Goal: Information Seeking & Learning: Compare options

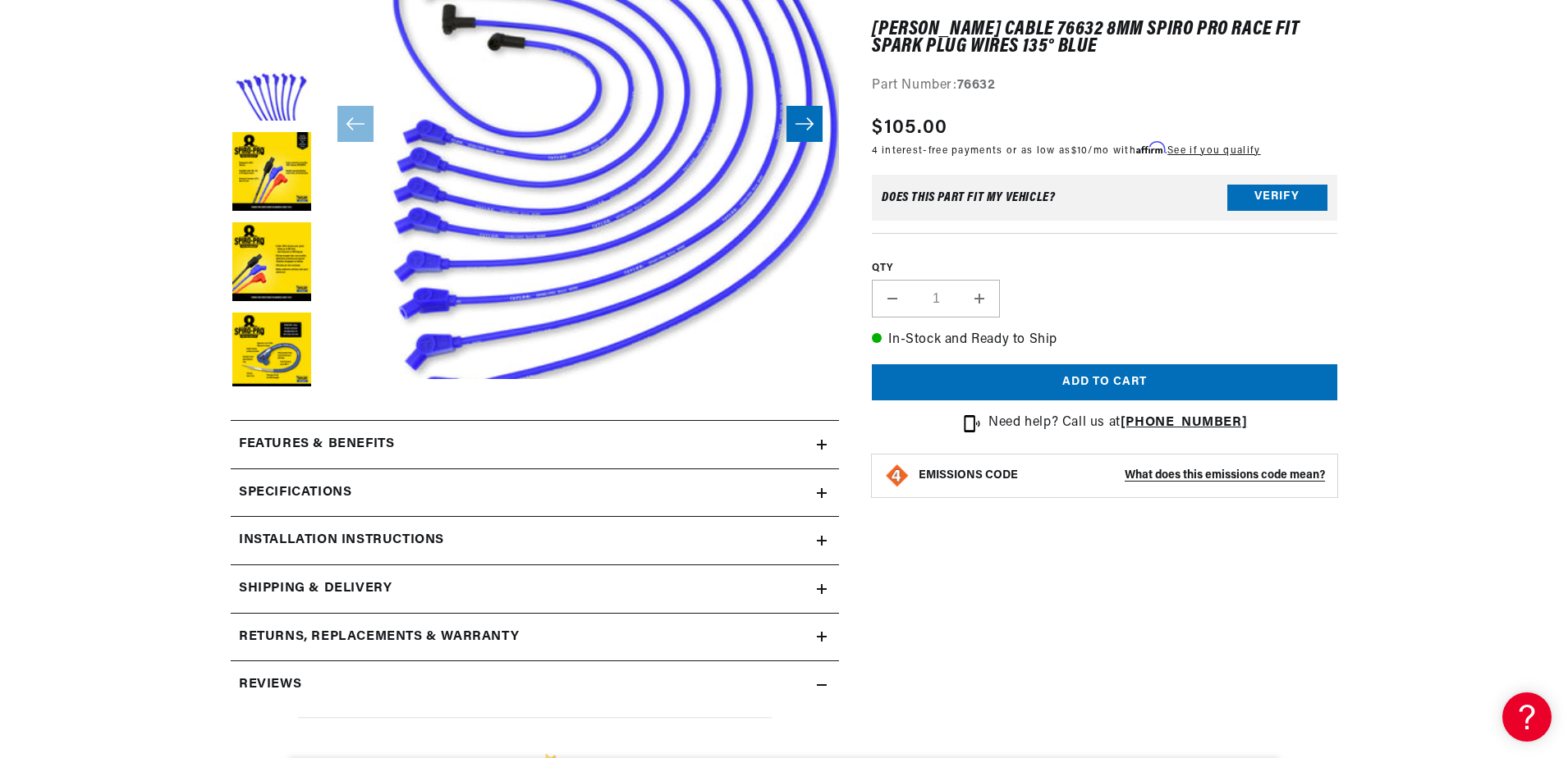
scroll to position [492, 0]
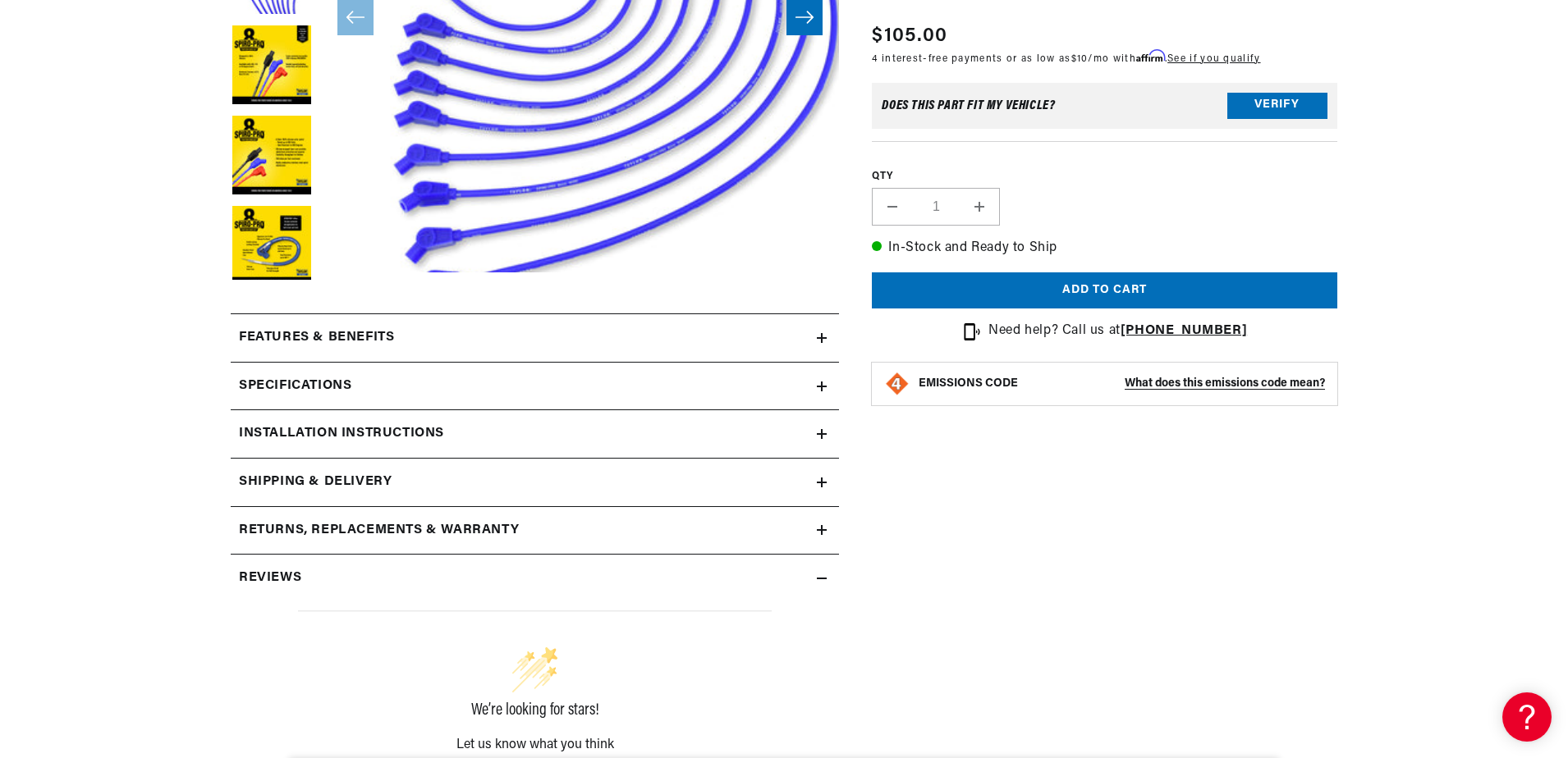
click at [822, 426] on summary "Installation instructions" at bounding box center [534, 434] width 609 height 48
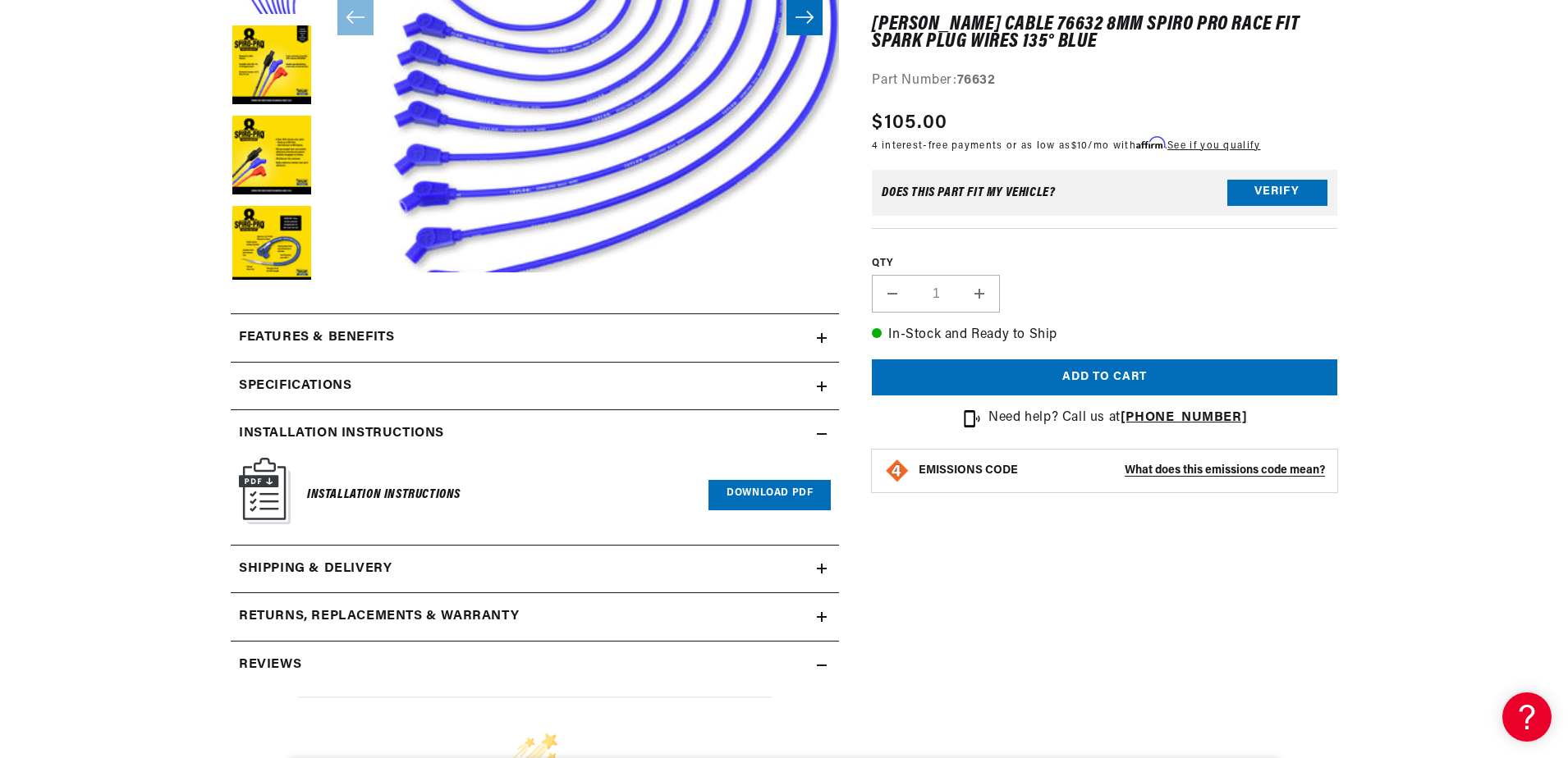
click at [818, 400] on summary "Specifications" at bounding box center [534, 387] width 609 height 48
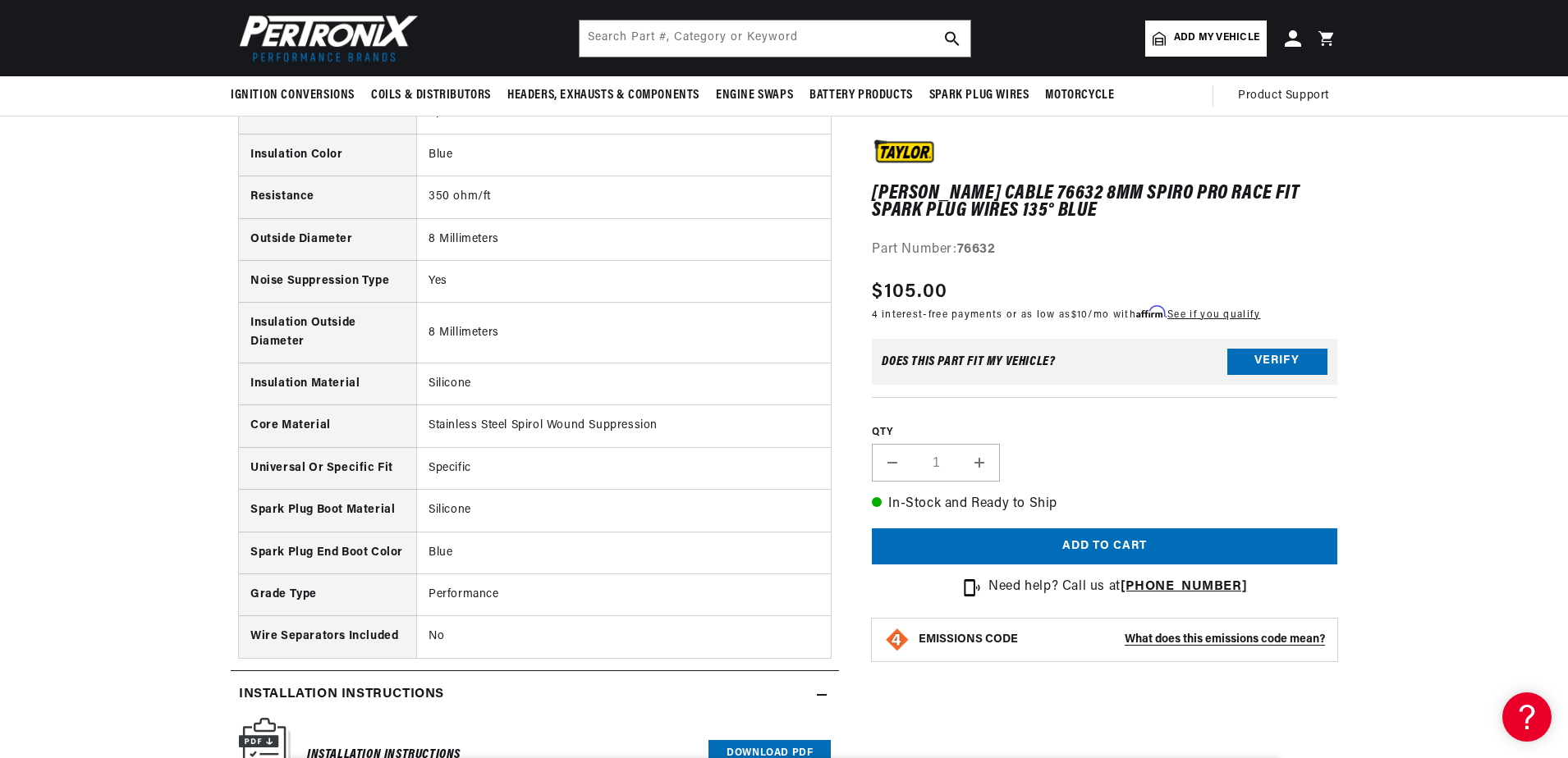
scroll to position [574, 0]
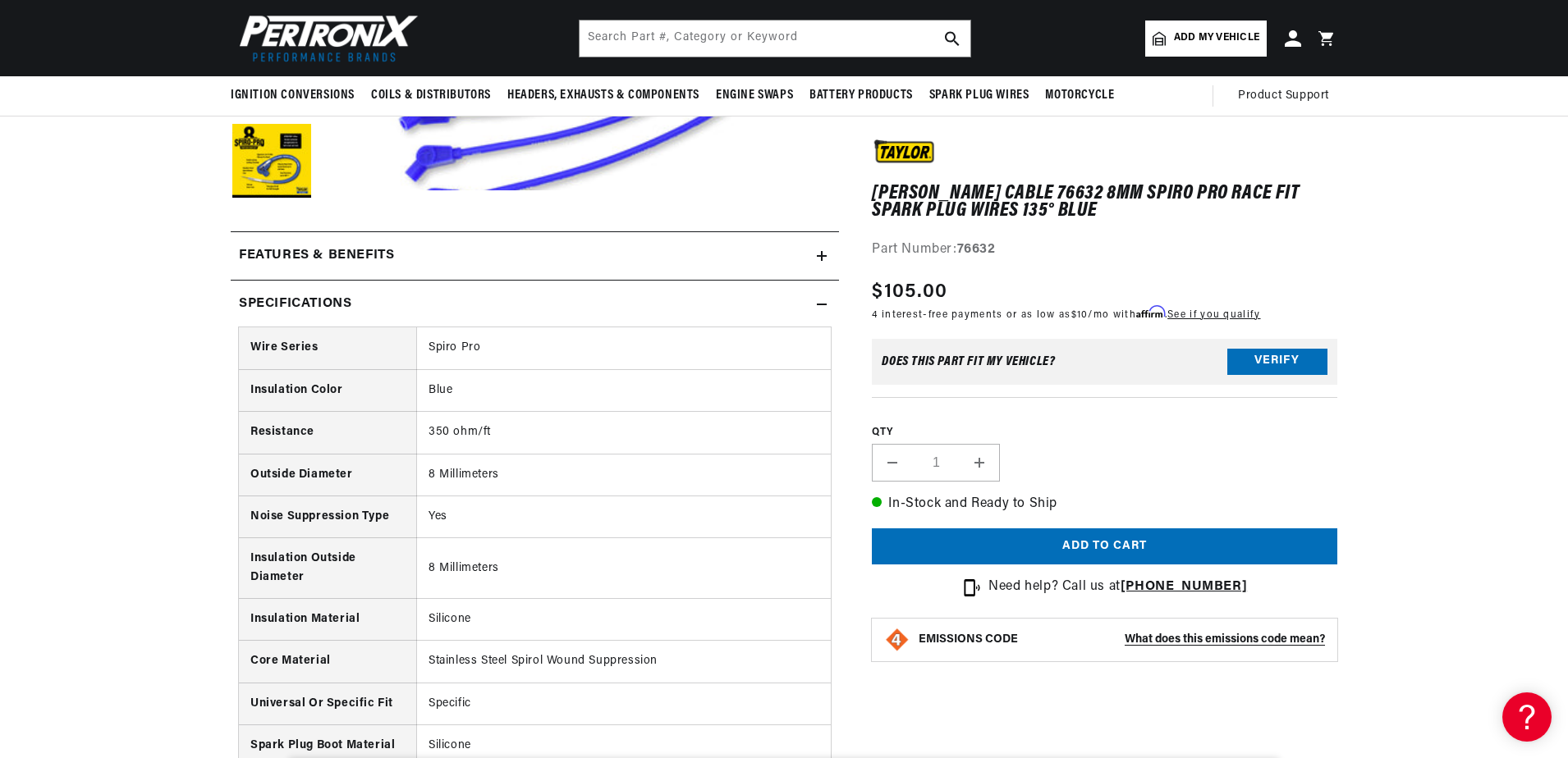
click at [817, 308] on icon at bounding box center [821, 305] width 10 height 10
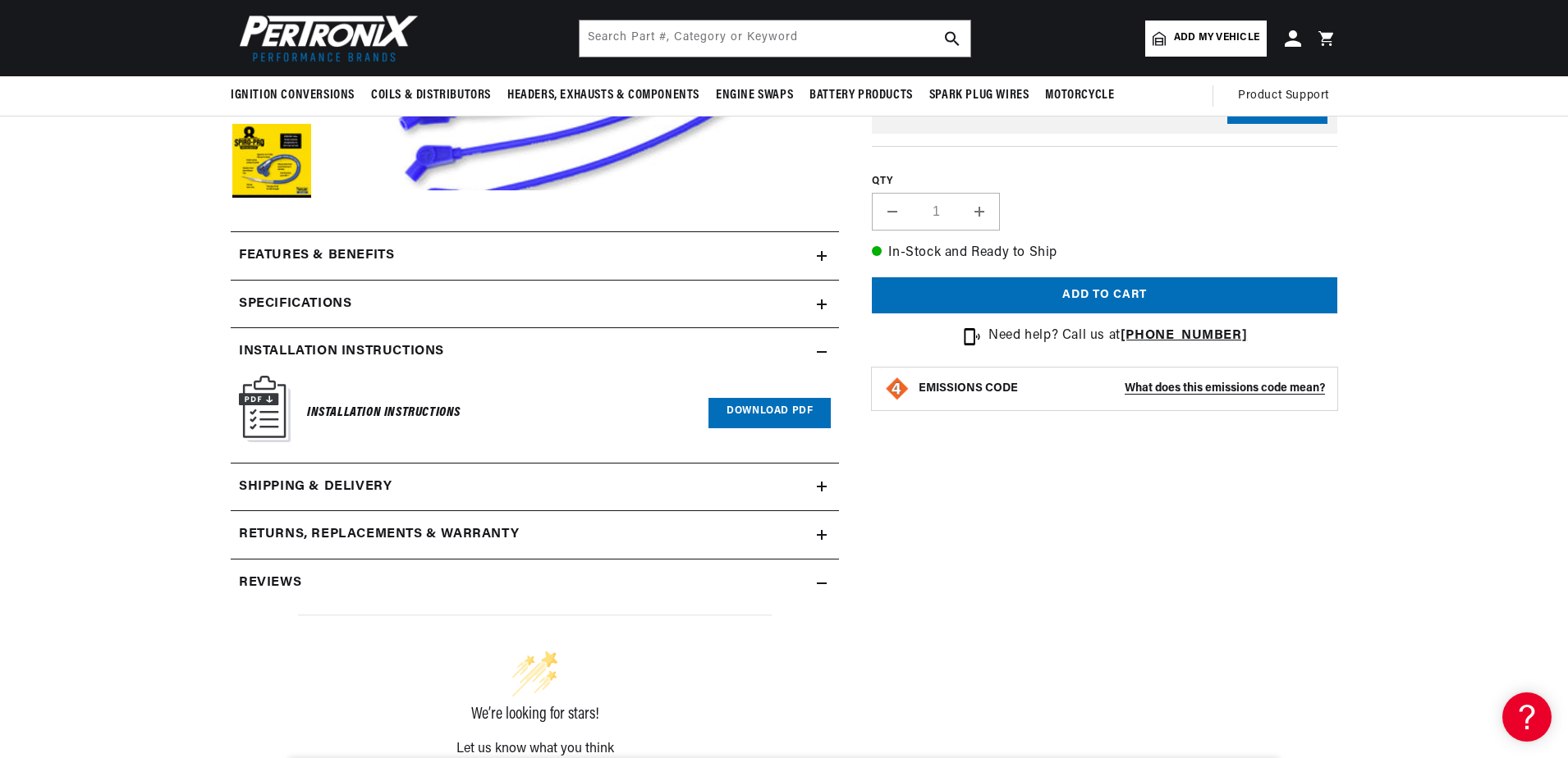
scroll to position [0, 497]
click at [825, 256] on icon at bounding box center [821, 256] width 10 height 0
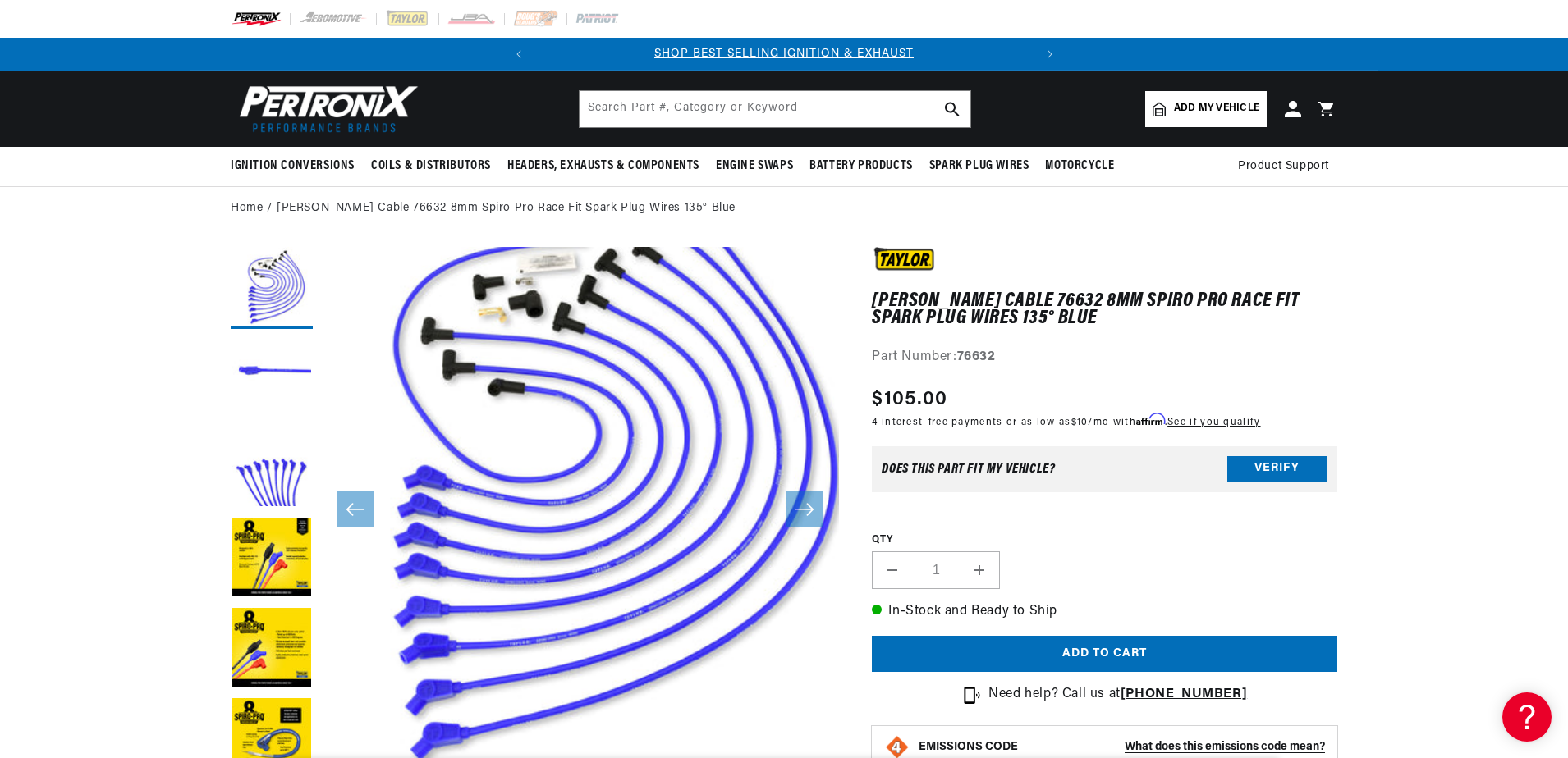
scroll to position [51, 0]
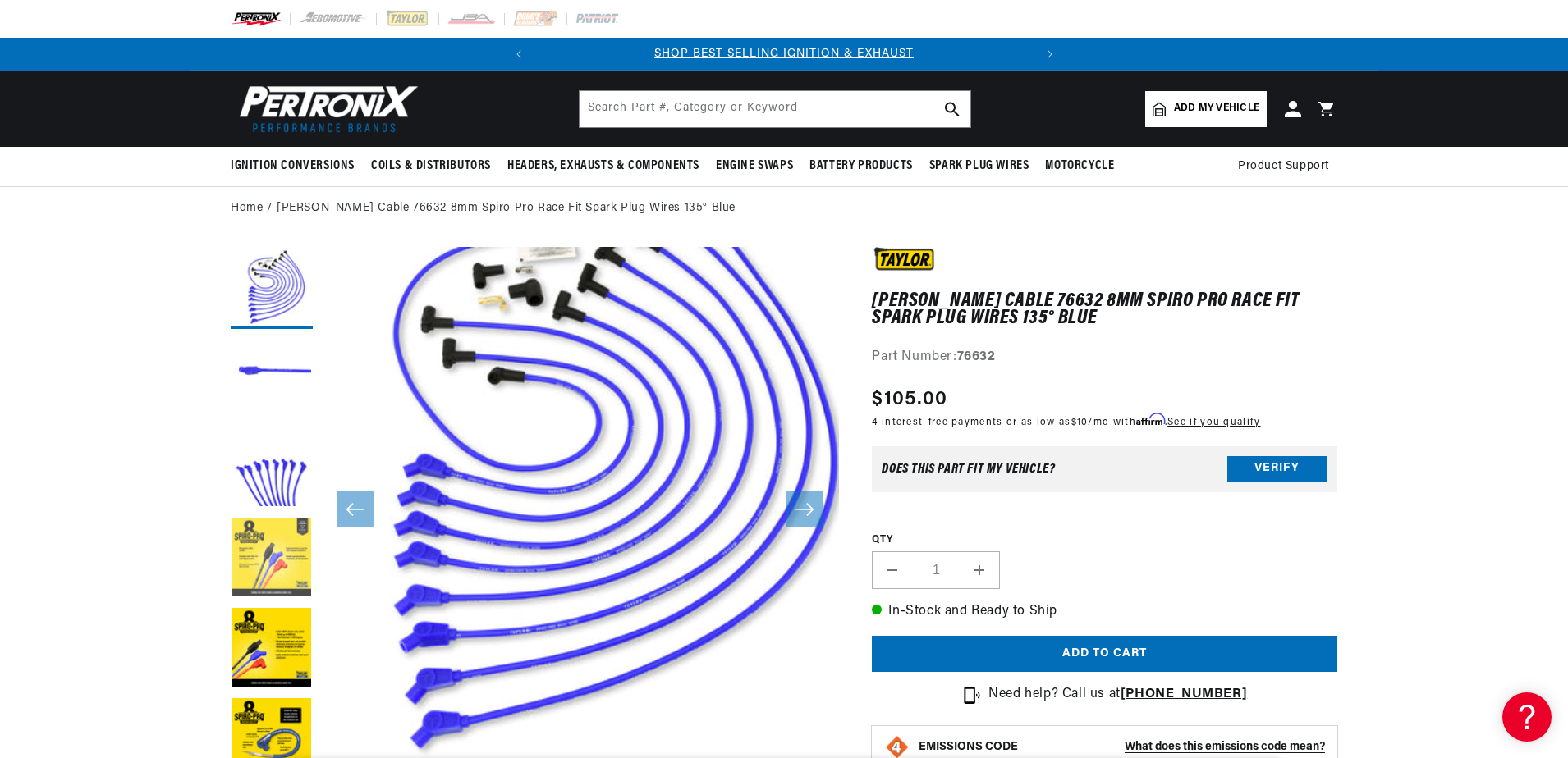
click at [249, 557] on button "Load image 4 in gallery view" at bounding box center [271, 559] width 82 height 82
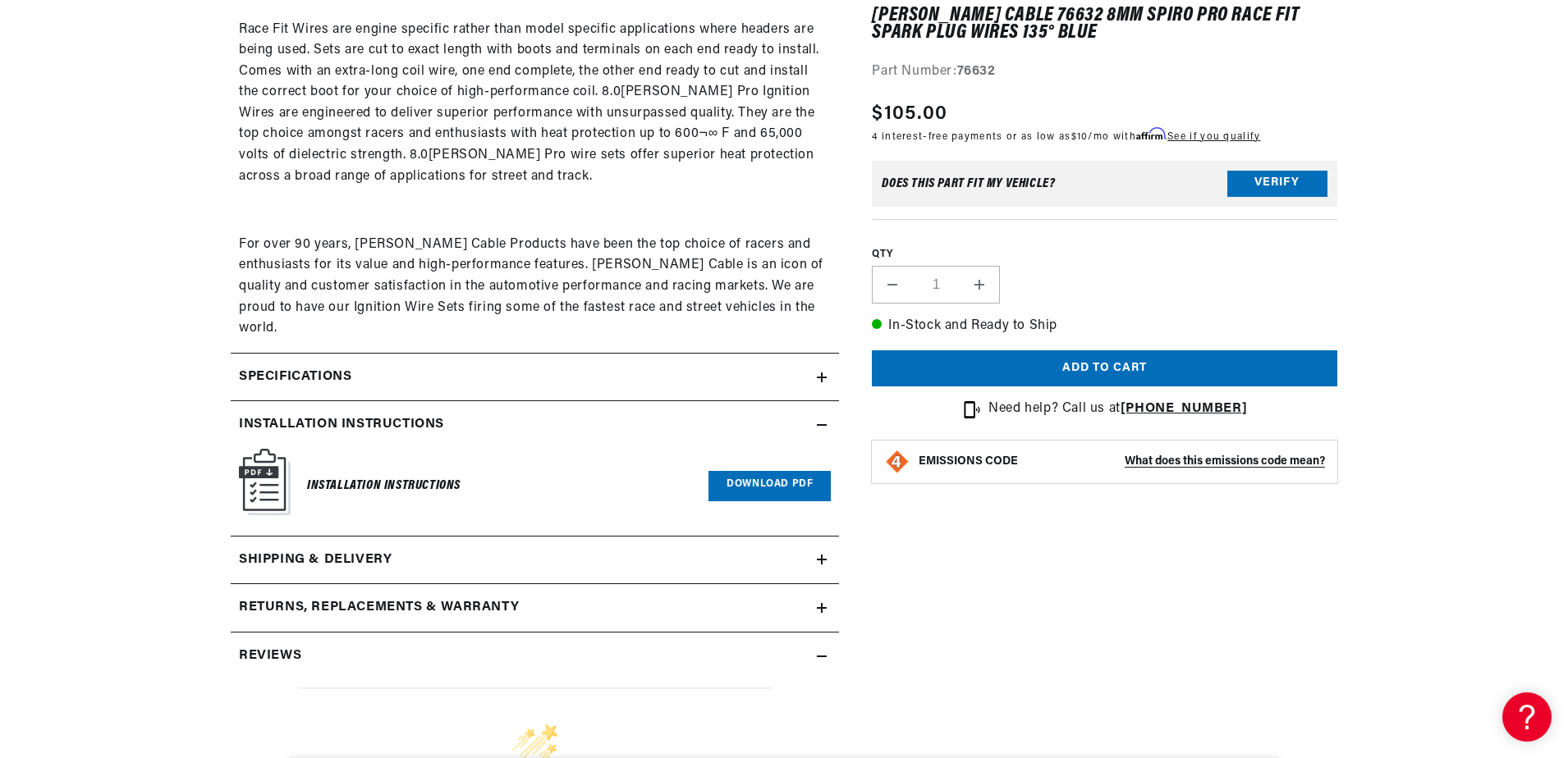
scroll to position [1067, 0]
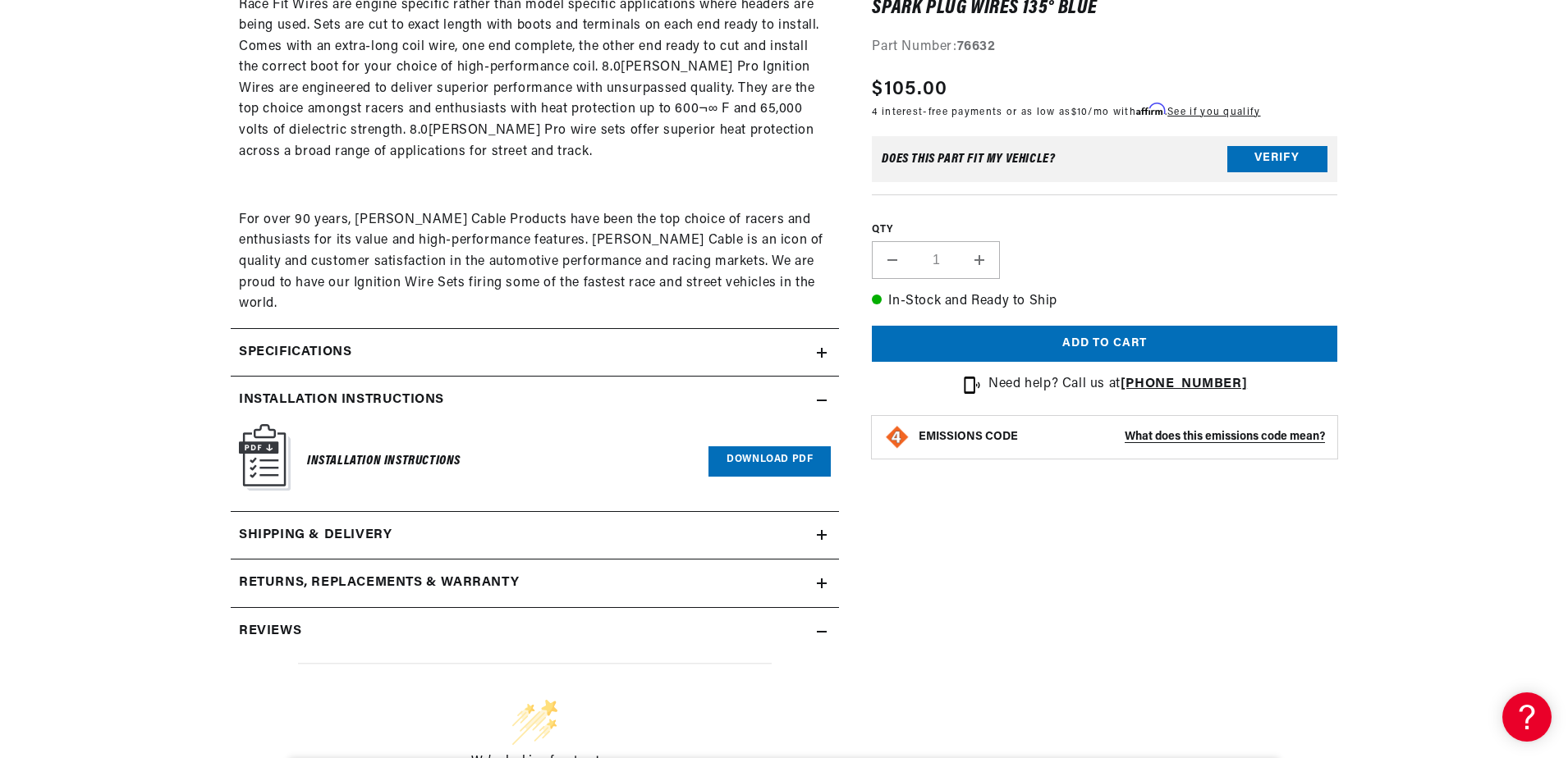
click at [816, 389] on div "Installation instructions" at bounding box center [523, 400] width 586 height 21
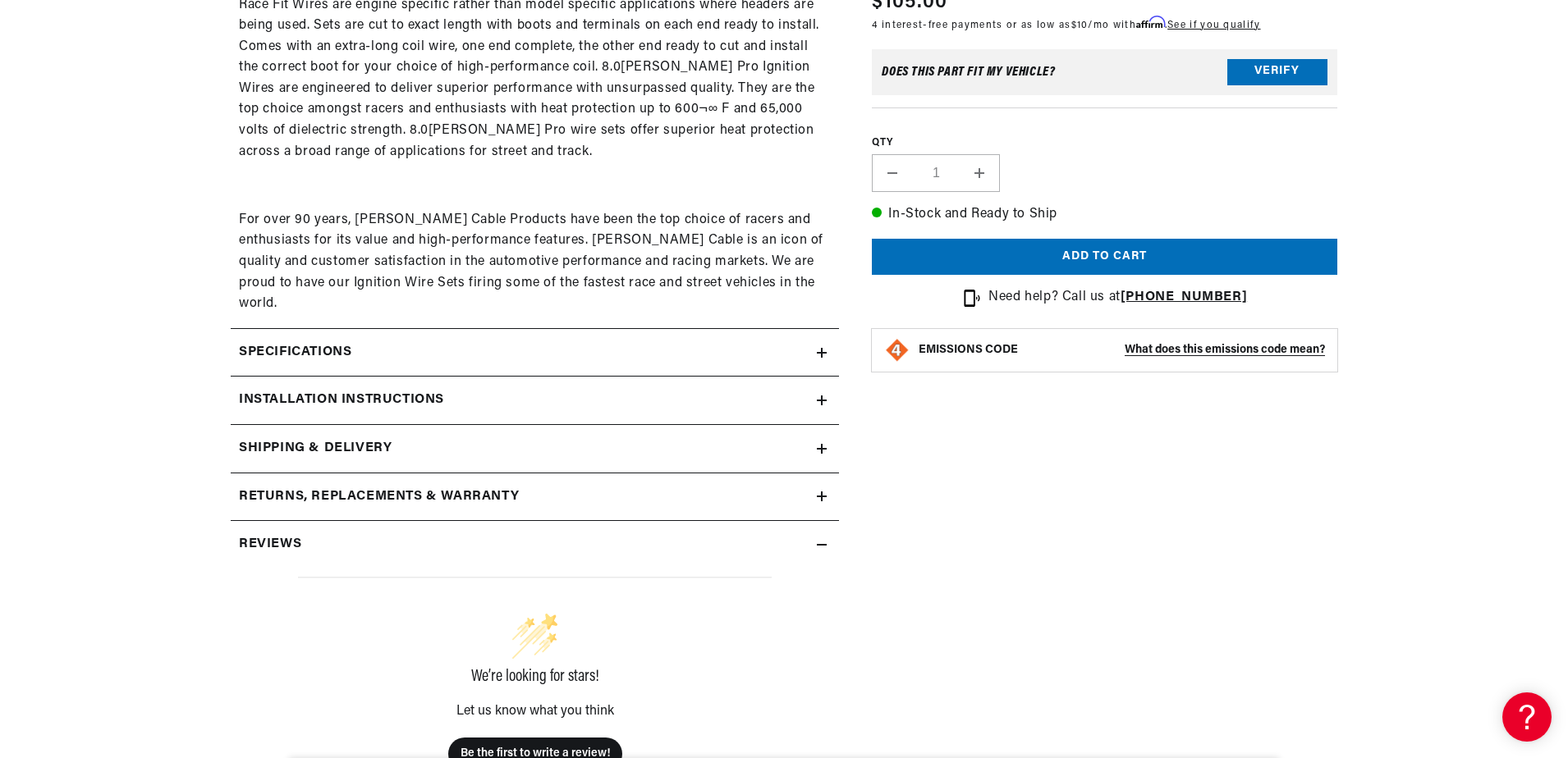
scroll to position [0, 0]
click at [812, 534] on div "Reviews" at bounding box center [523, 545] width 586 height 21
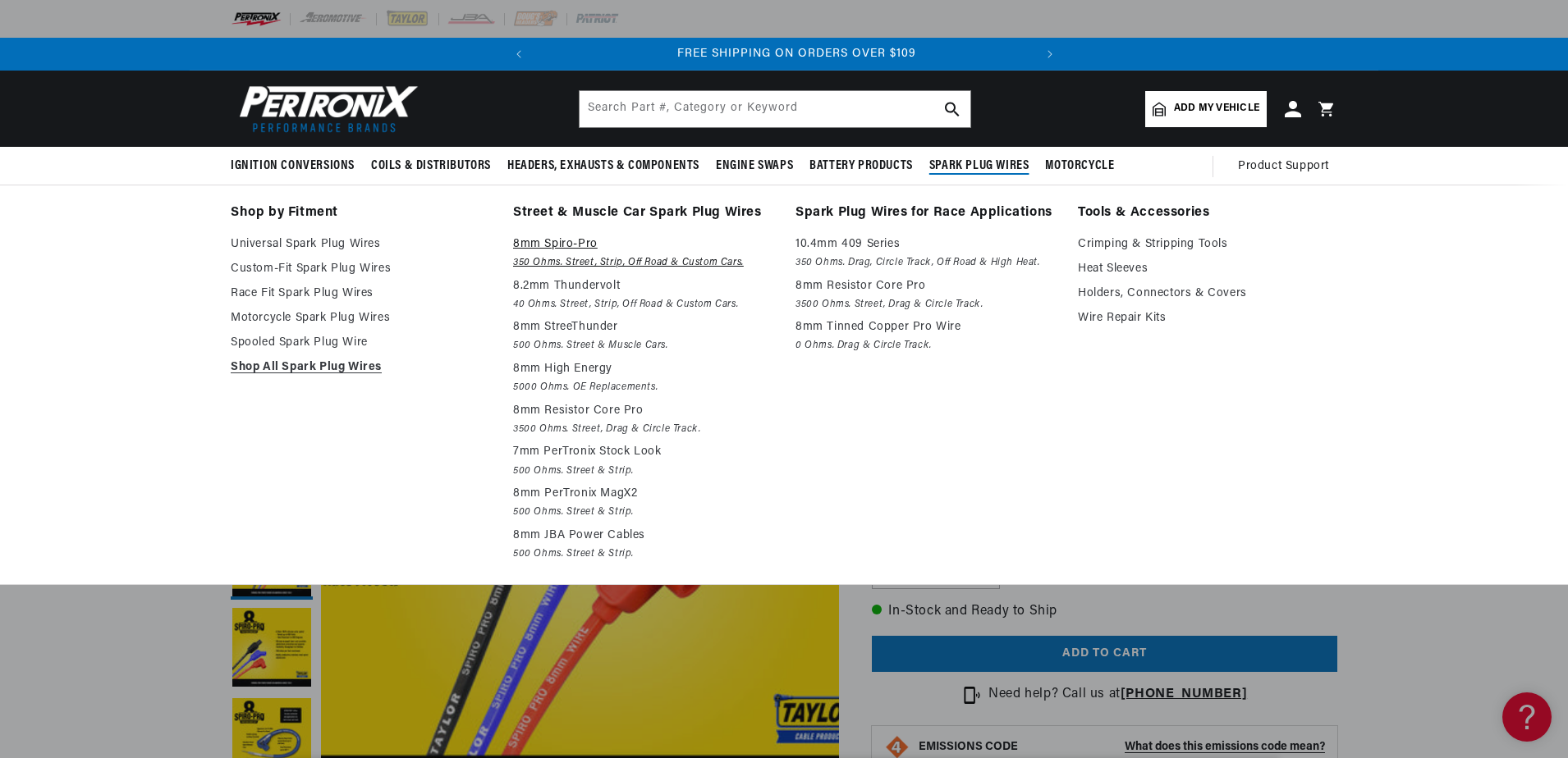
scroll to position [0, 497]
click at [539, 247] on p "8mm Spiro-Pro" at bounding box center [643, 244] width 259 height 20
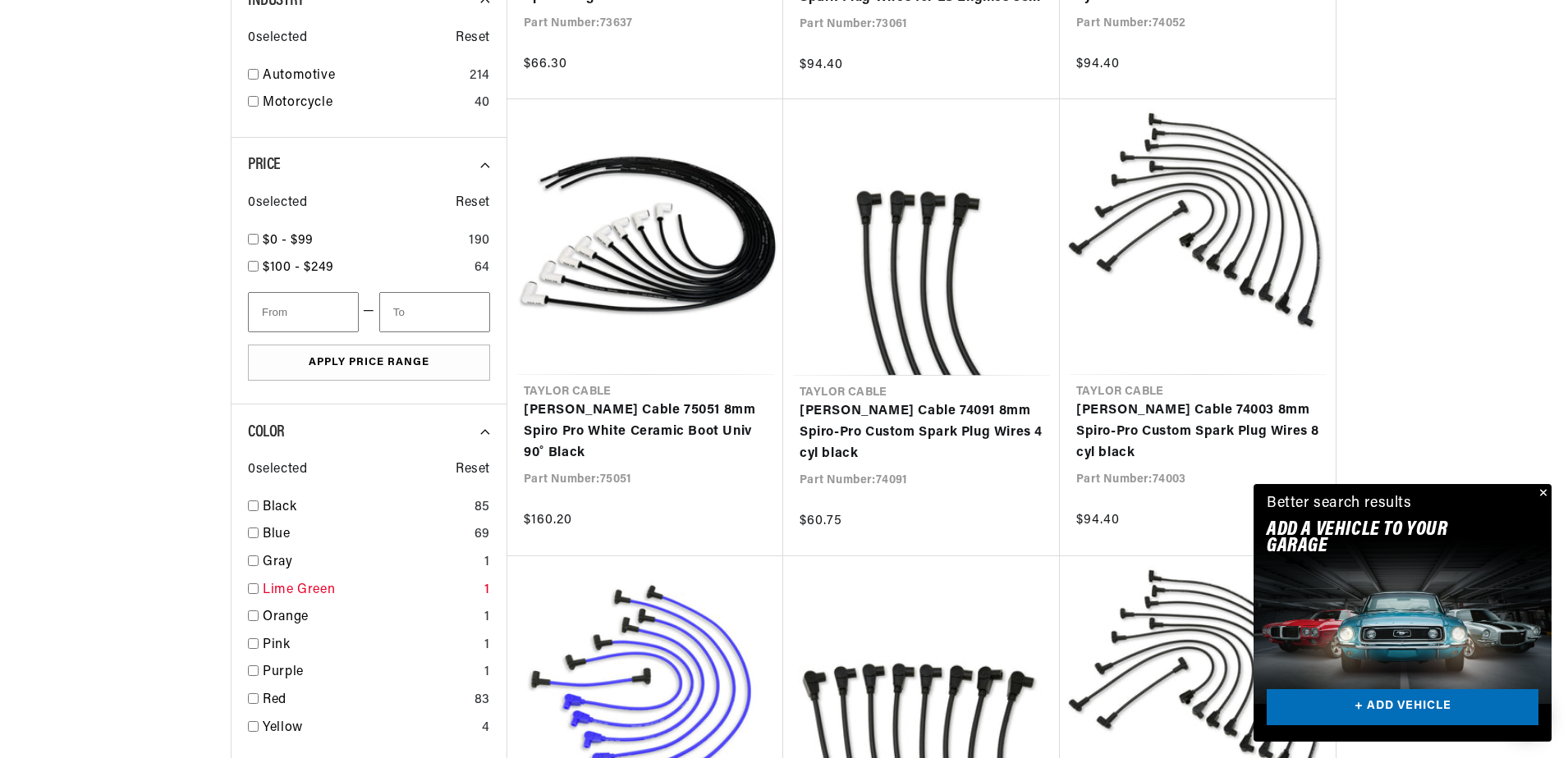
scroll to position [903, 0]
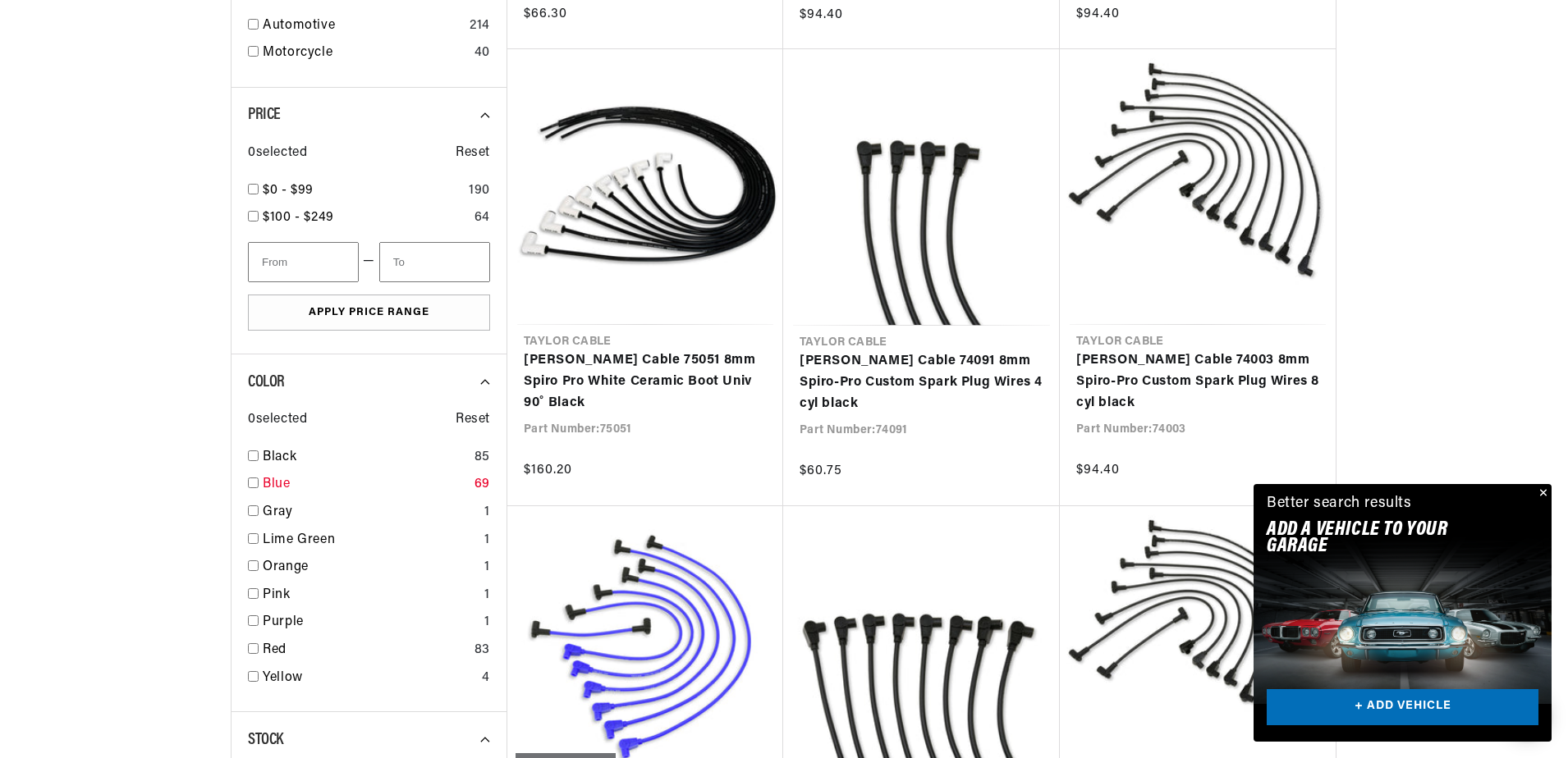
click at [249, 480] on input "checkbox" at bounding box center [252, 483] width 10 height 10
checkbox input "true"
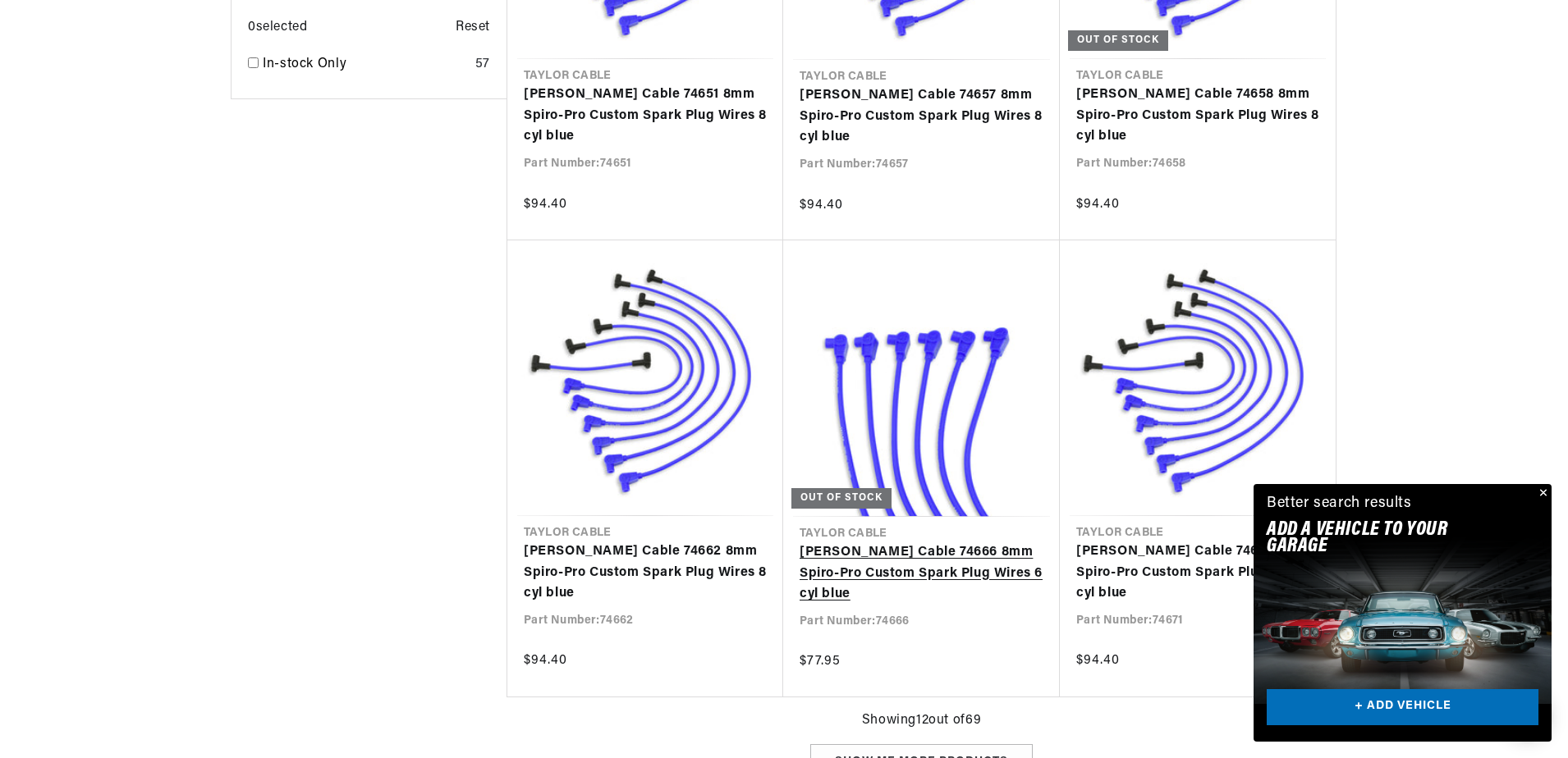
scroll to position [0, 371]
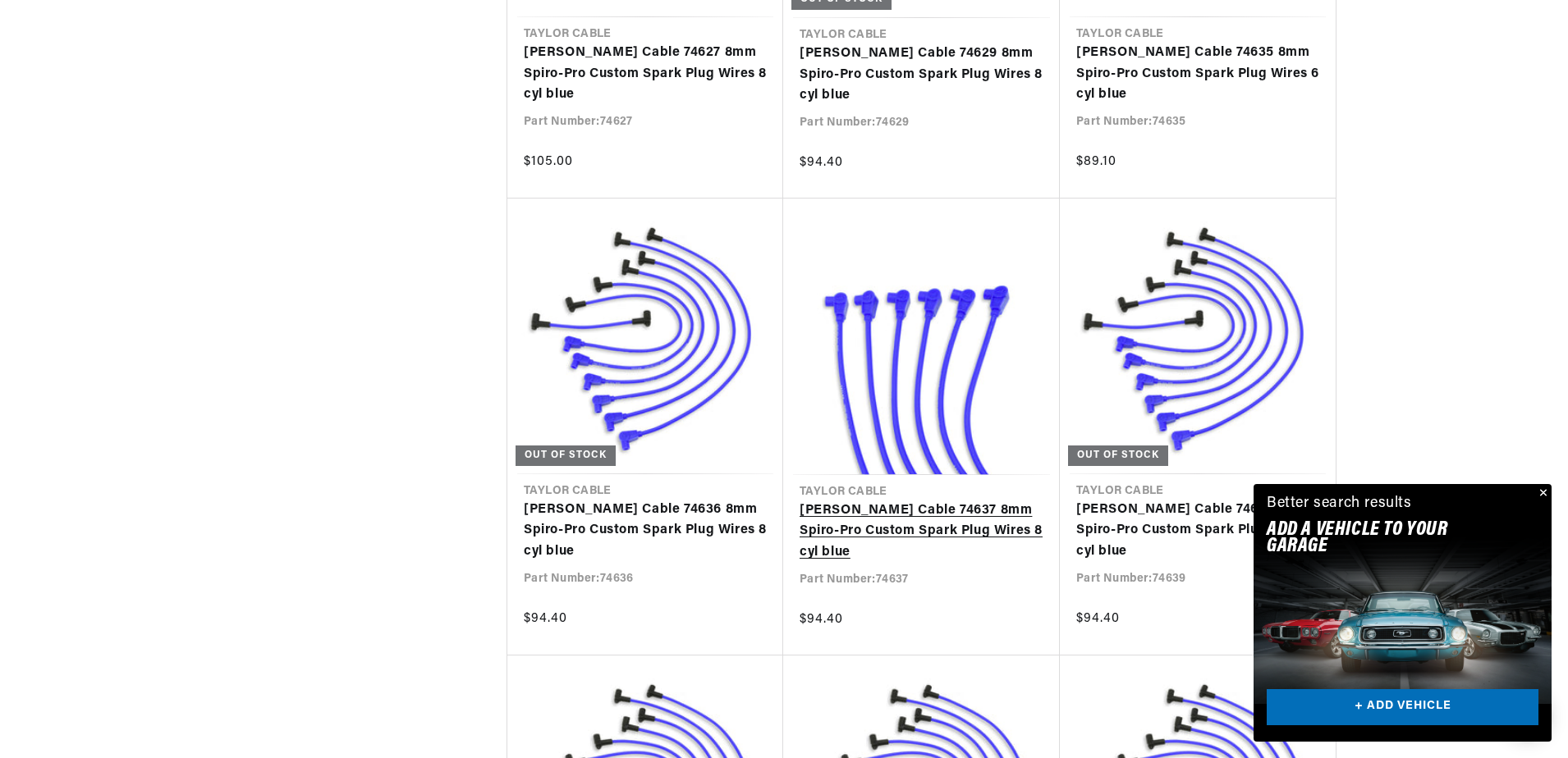
scroll to position [0, 497]
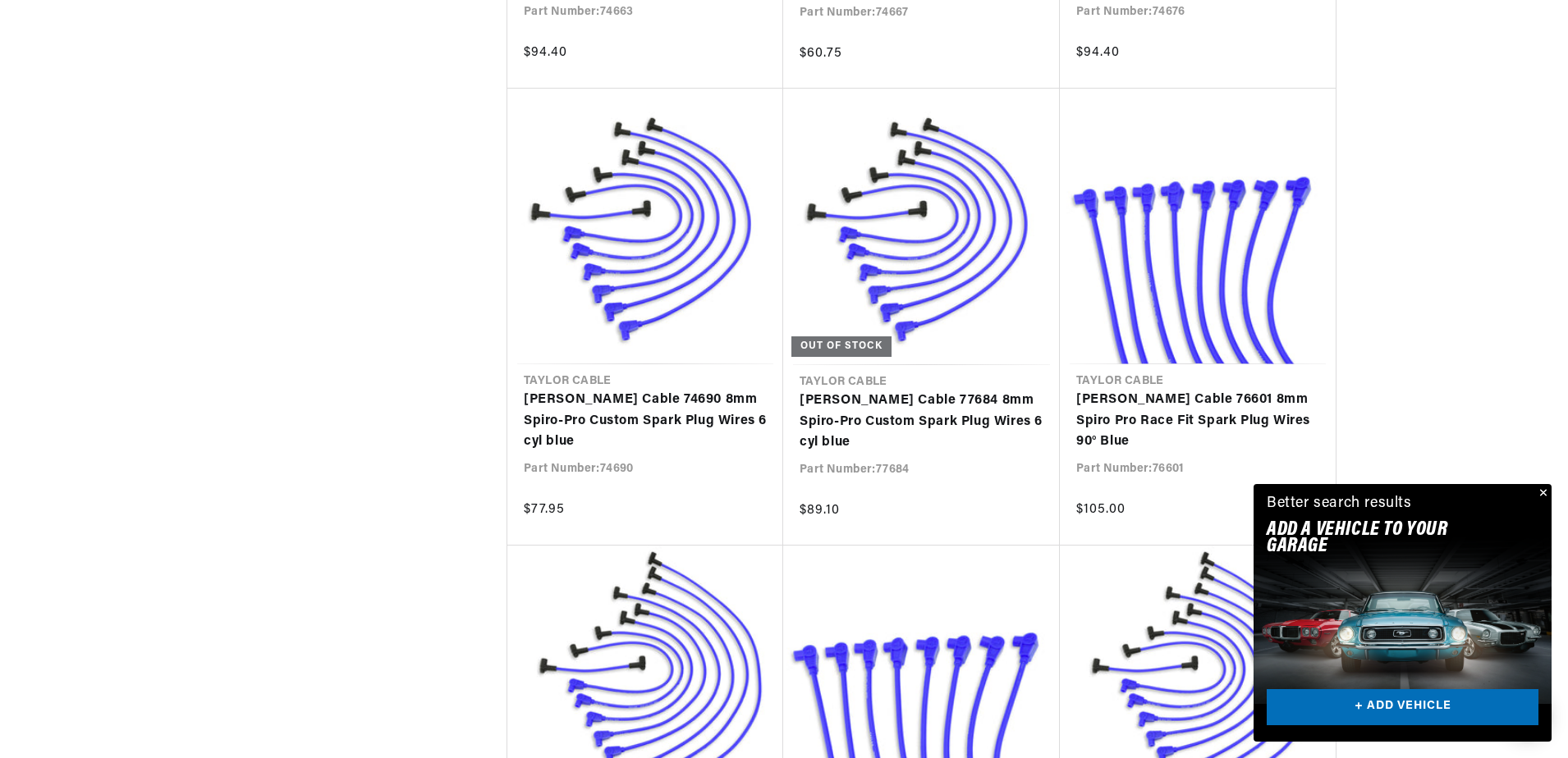
scroll to position [7960, 0]
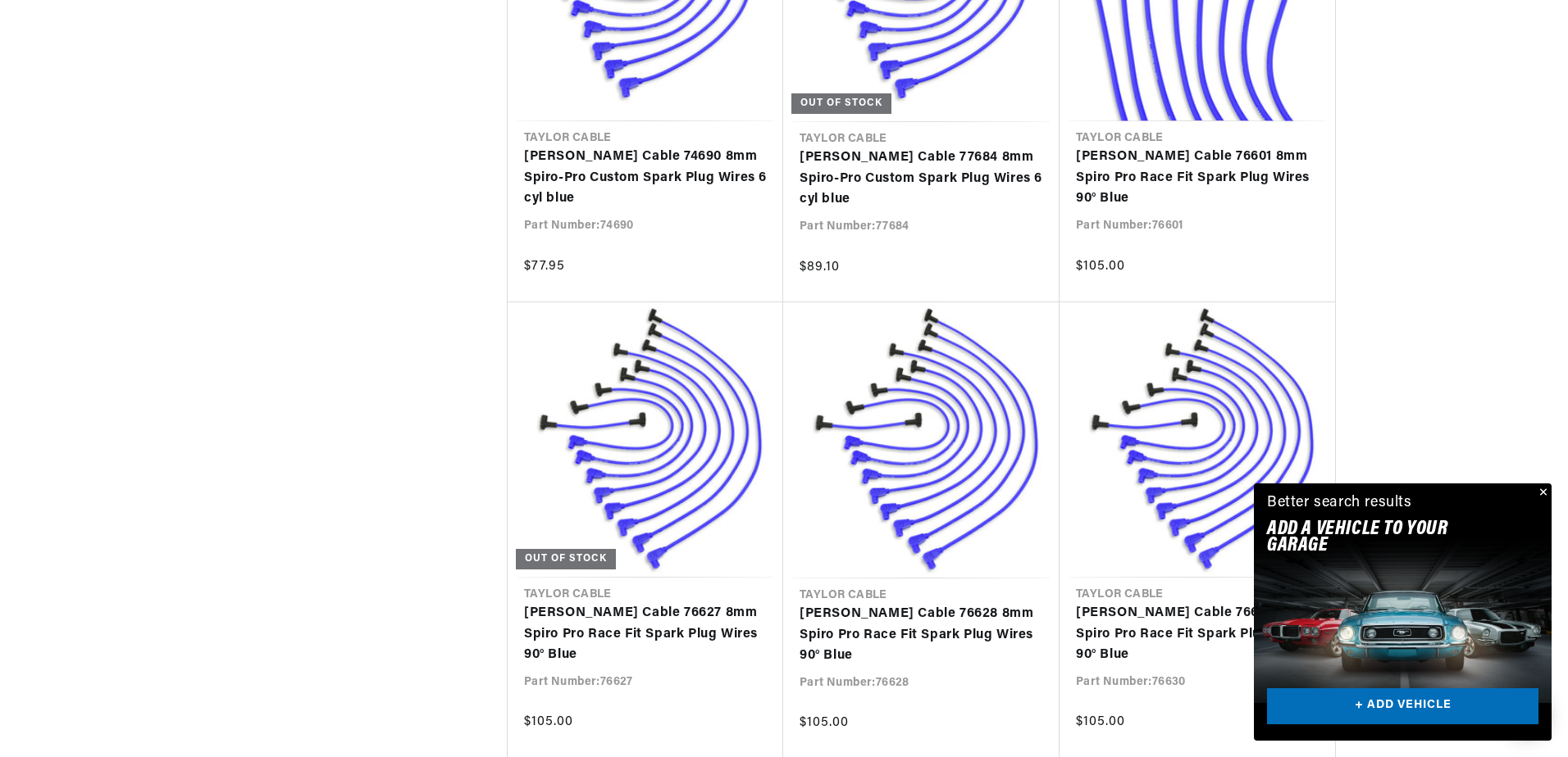
click at [1545, 487] on div "Close dialog FIND THE RIGHT PARTS Take our quick quiz using the button below, a…" at bounding box center [784, 378] width 1568 height 757
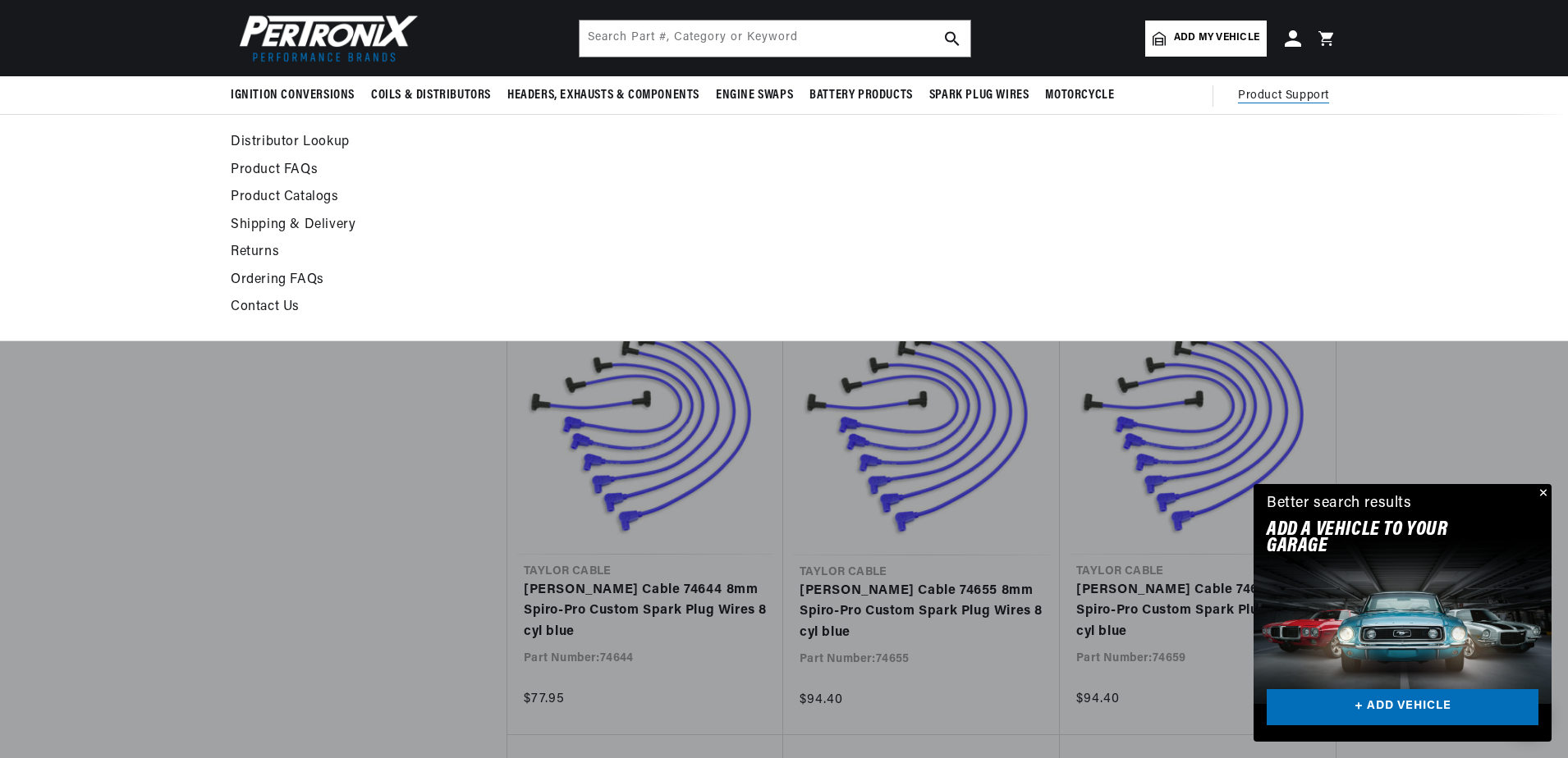
scroll to position [6334, 0]
